Goal: Transaction & Acquisition: Book appointment/travel/reservation

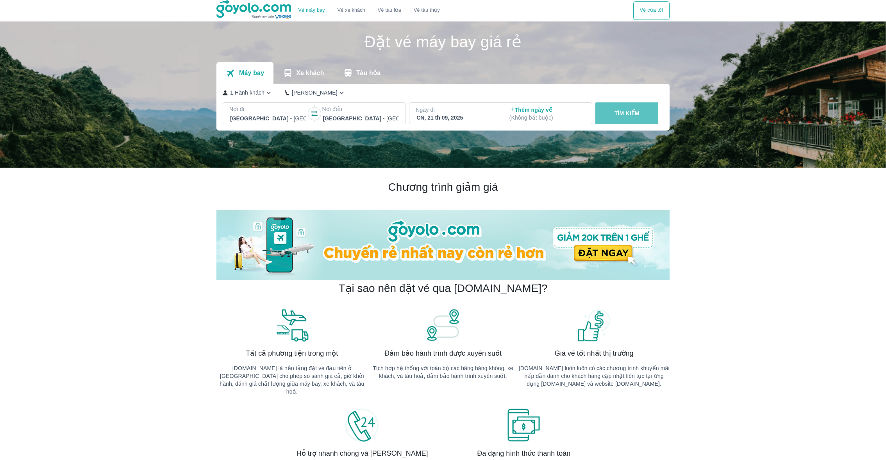
click at [631, 108] on button "TÌM KIẾM" at bounding box center [626, 113] width 63 height 22
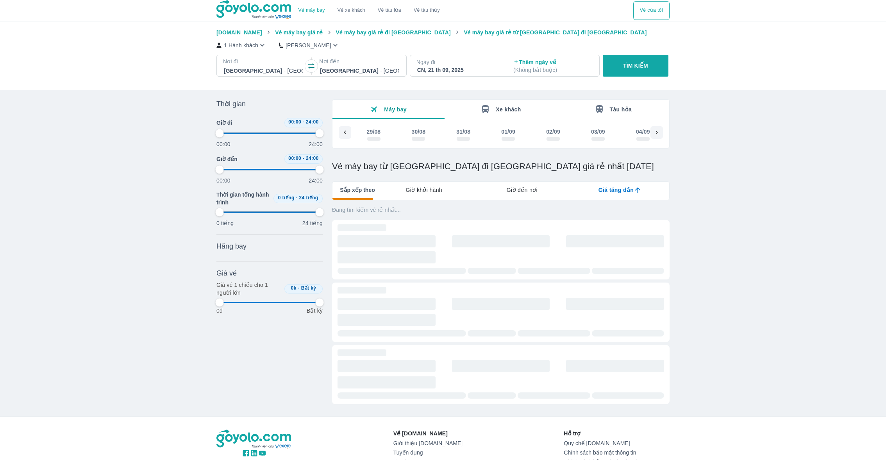
scroll to position [0, 843]
type input "97.9166666666667"
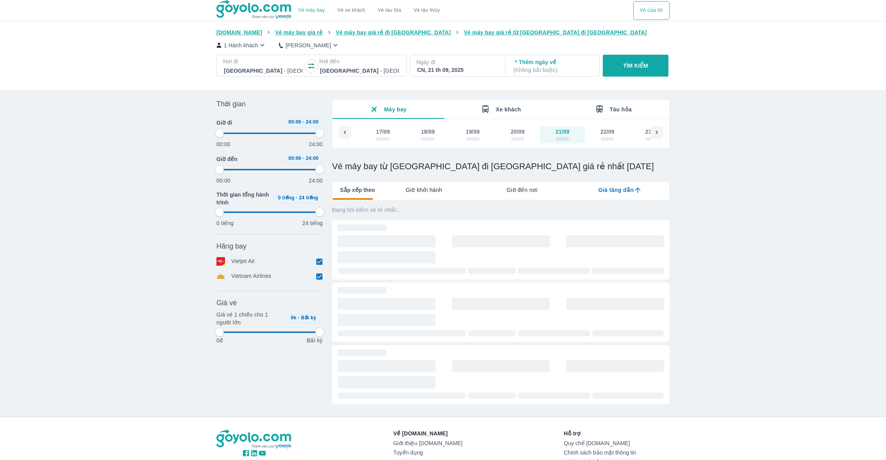
type input "97.9166666666667"
click at [613, 134] on div "22/09" at bounding box center [607, 132] width 14 height 8
type input "97.9166666666667"
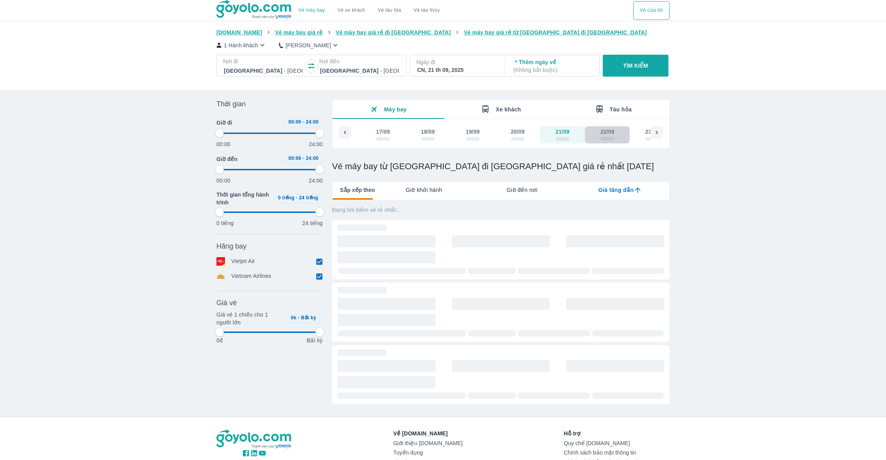
type input "97.9166666666667"
